Goal: Complete application form

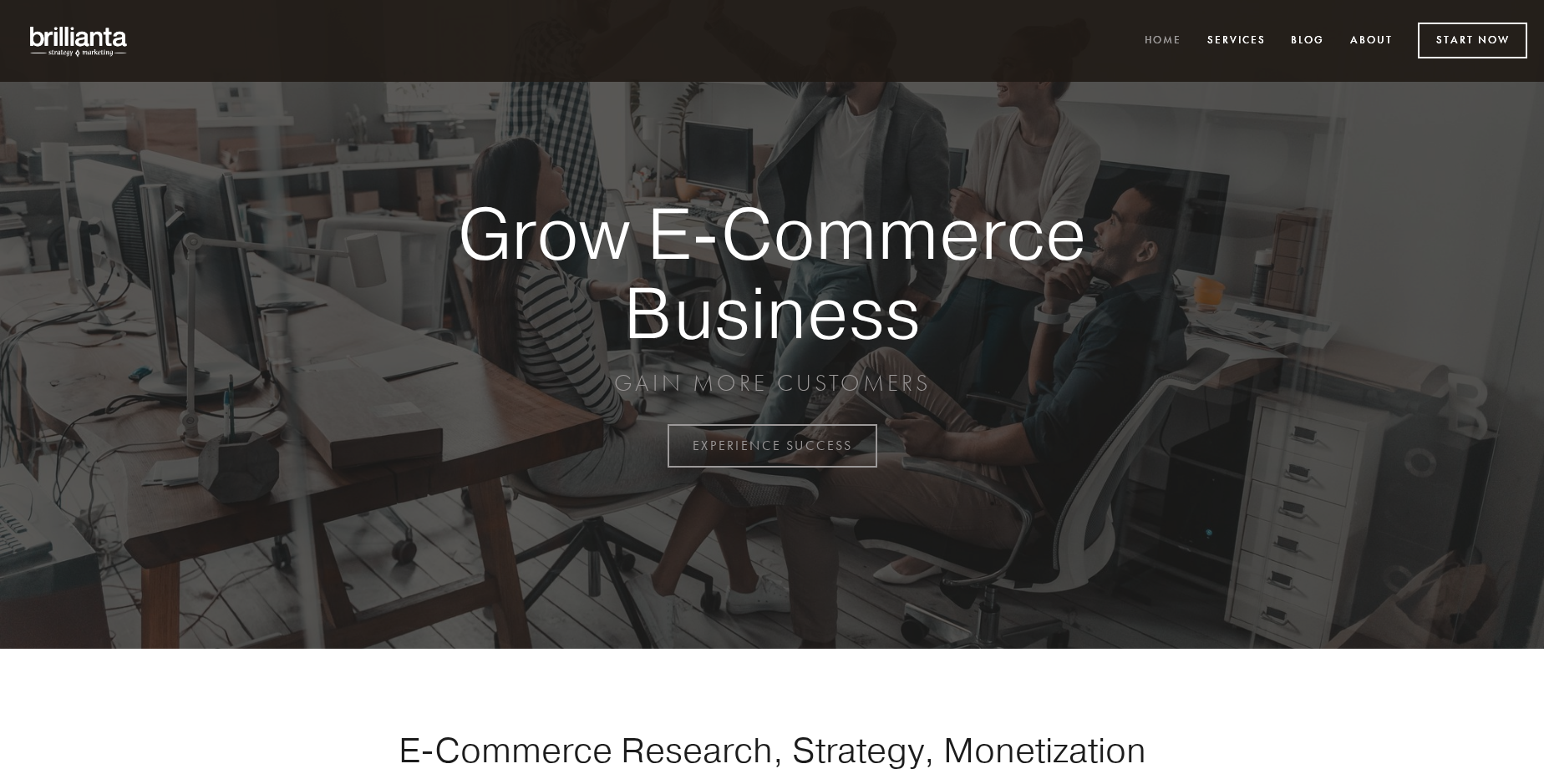
scroll to position [4378, 0]
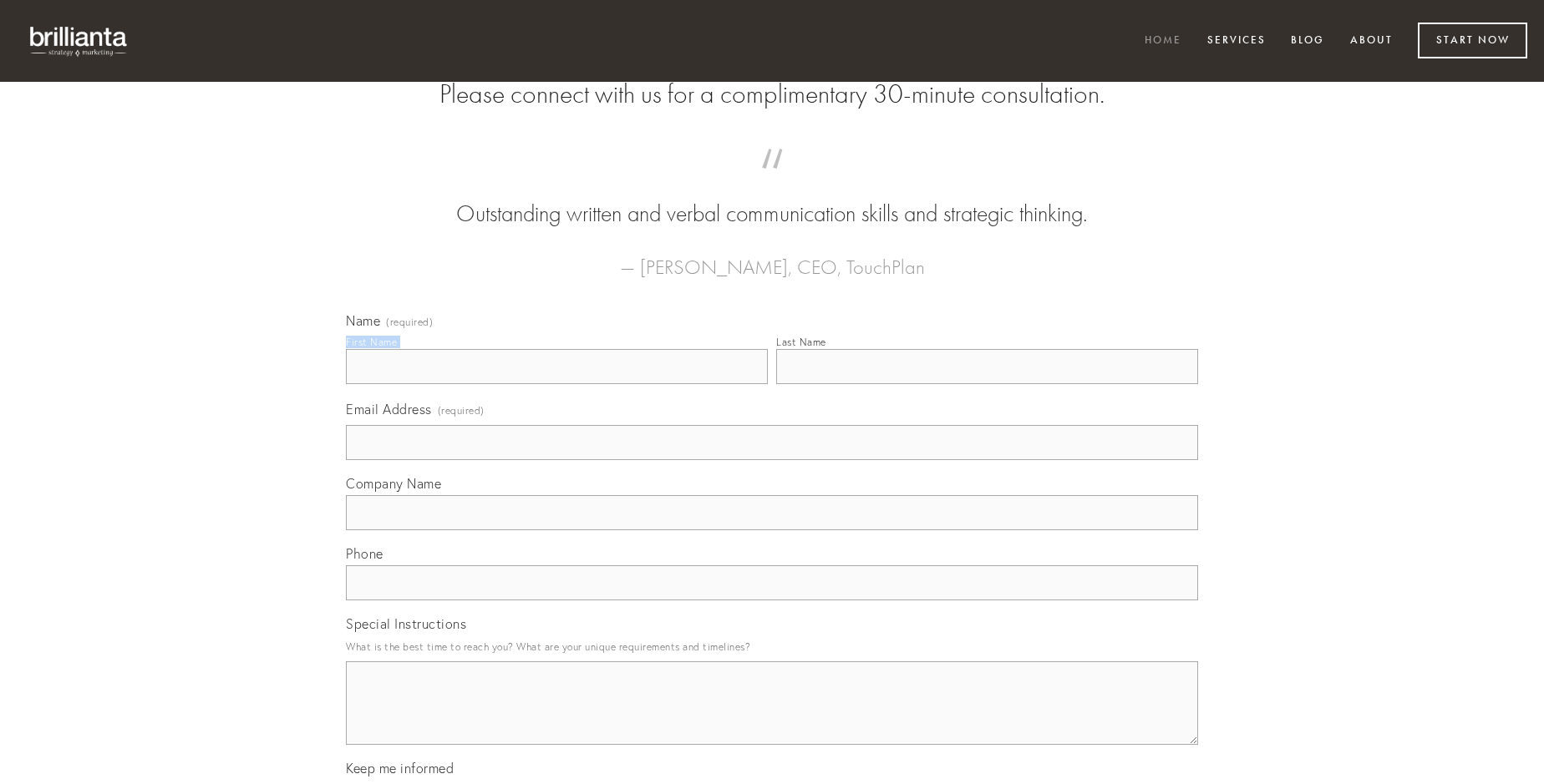
type input "[PERSON_NAME]"
click at [987, 384] on input "Last Name" at bounding box center [987, 366] width 422 height 35
type input "[PERSON_NAME]"
click at [772, 460] on input "Email Address (required)" at bounding box center [771, 443] width 852 height 35
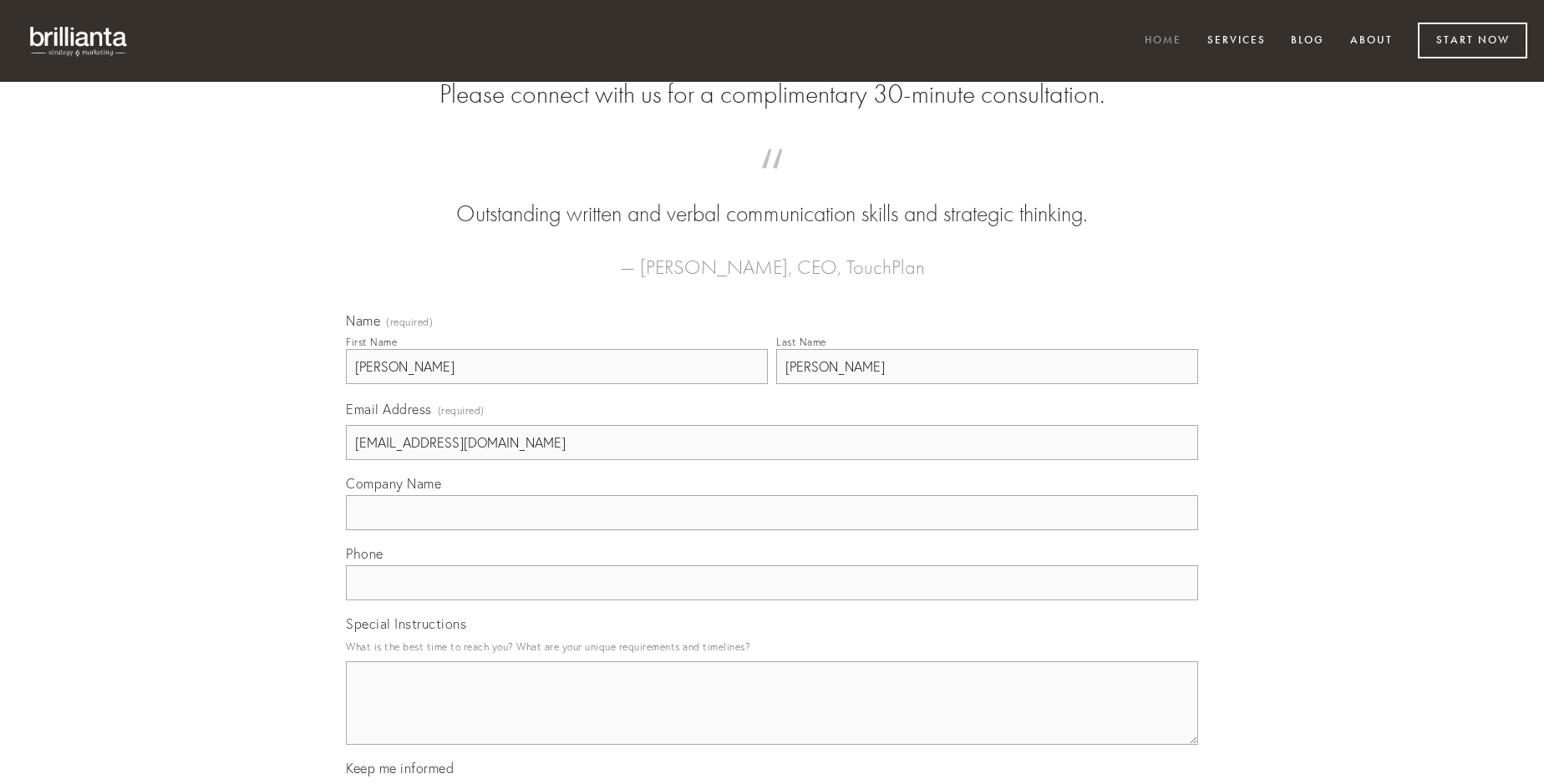
type input "[EMAIL_ADDRESS][DOMAIN_NAME]"
click at [772, 530] on input "Company Name" at bounding box center [771, 513] width 852 height 35
type input "quidem"
click at [772, 600] on input "text" at bounding box center [771, 583] width 852 height 35
click at [772, 718] on textarea "Special Instructions" at bounding box center [771, 703] width 852 height 83
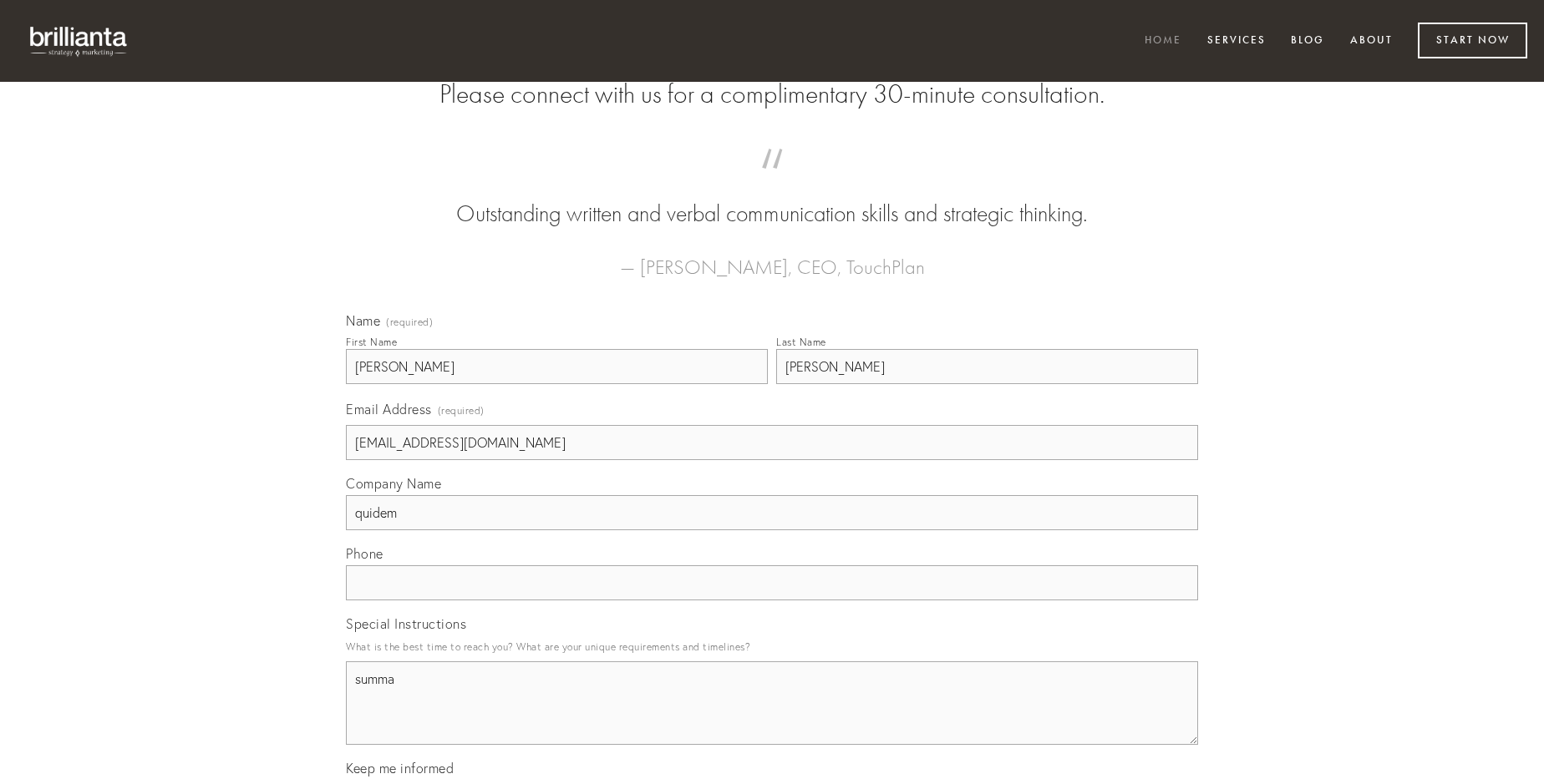
type textarea "summa"
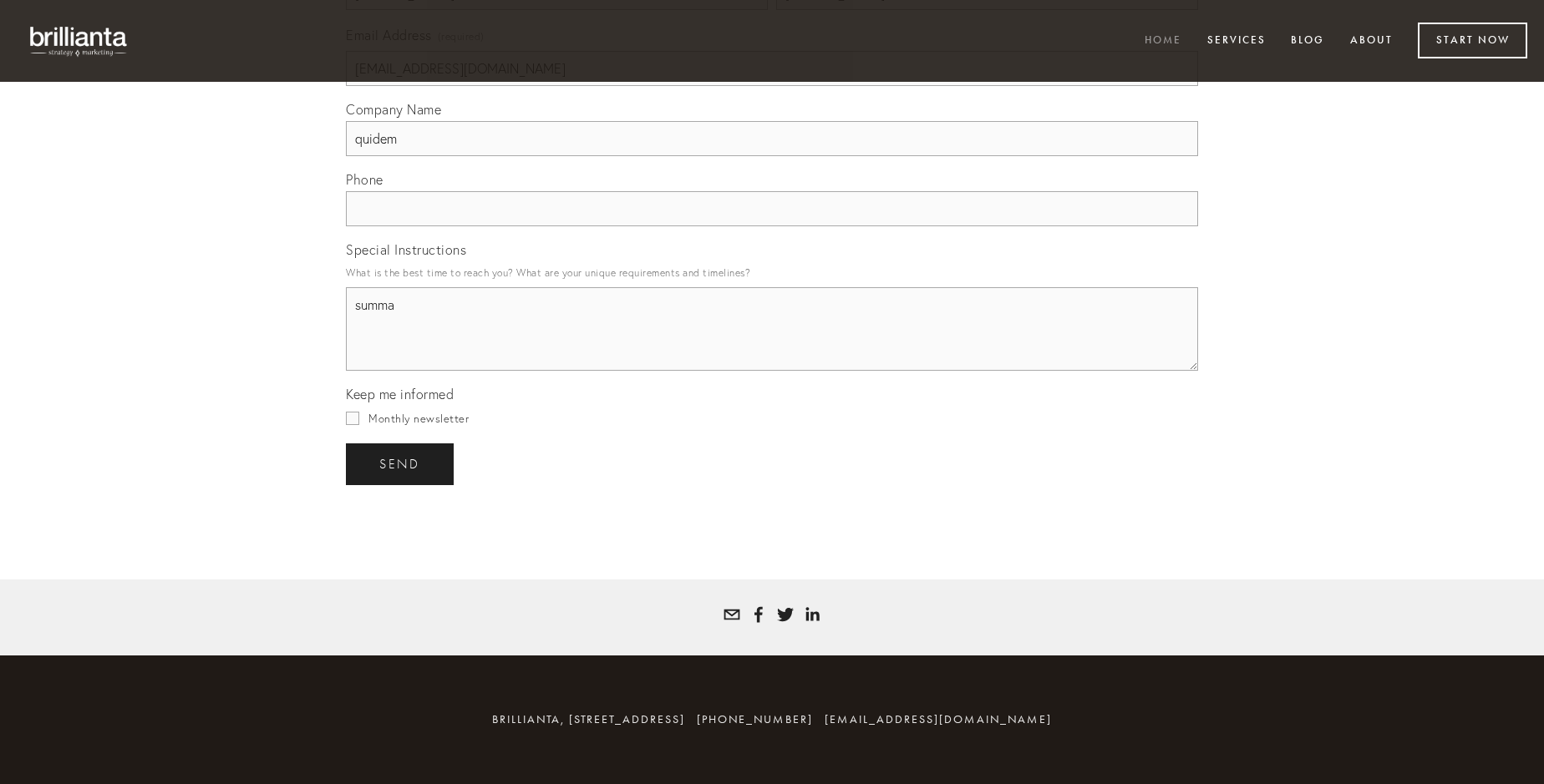
click at [401, 463] on span "send" at bounding box center [399, 463] width 41 height 15
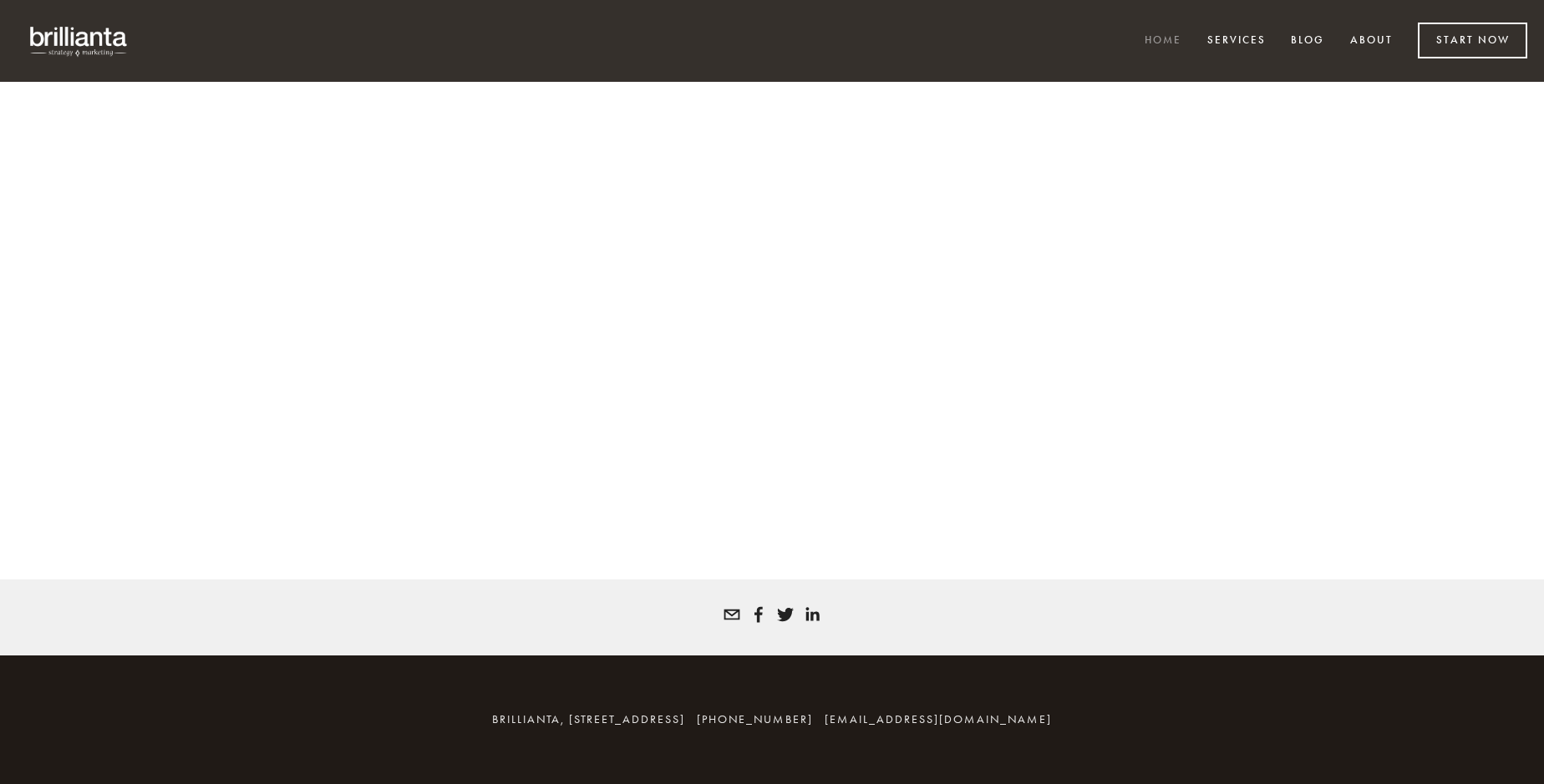
scroll to position [4356, 0]
